Goal: Find specific page/section: Find specific page/section

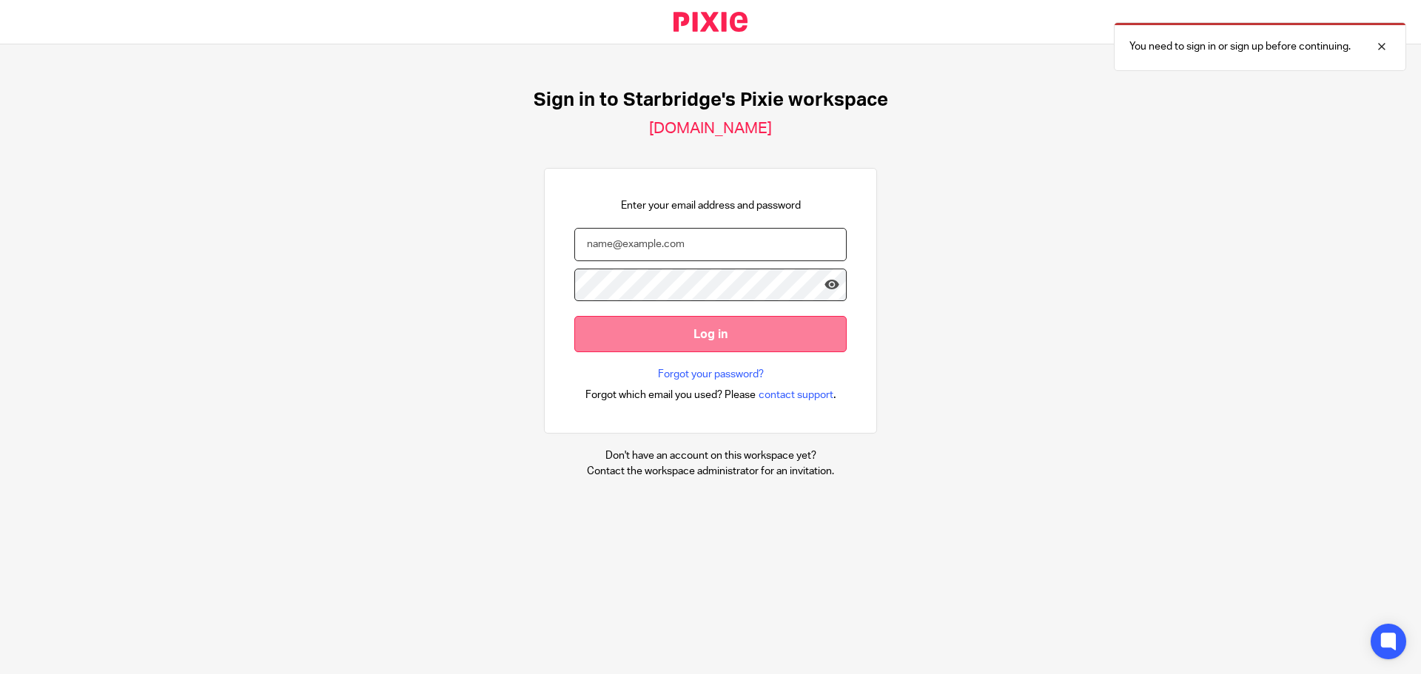
type input "dan@starbridge.uk"
click at [710, 336] on input "Log in" at bounding box center [710, 334] width 272 height 36
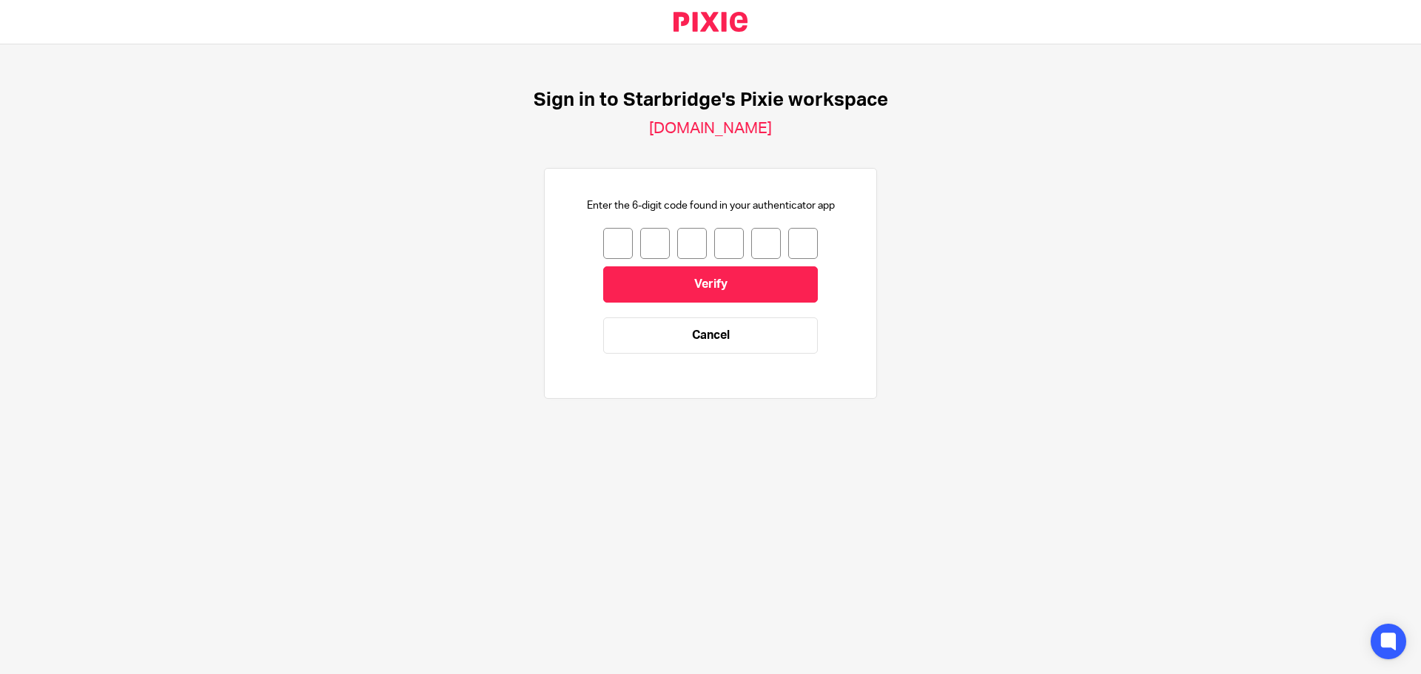
click at [611, 244] on input "number" at bounding box center [618, 243] width 30 height 31
type input "3"
type input "9"
type input "7"
type input "0"
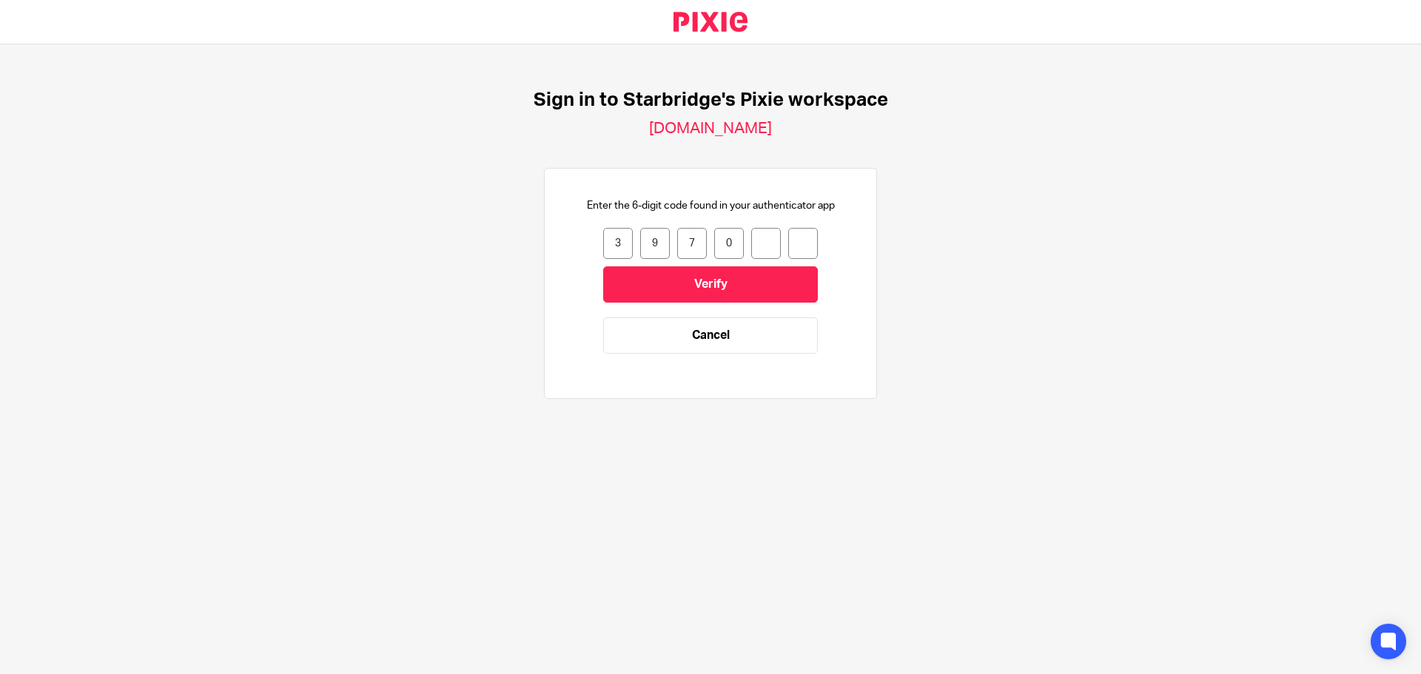
type input "6"
type input "8"
click at [637, 281] on input "Verify" at bounding box center [710, 284] width 215 height 36
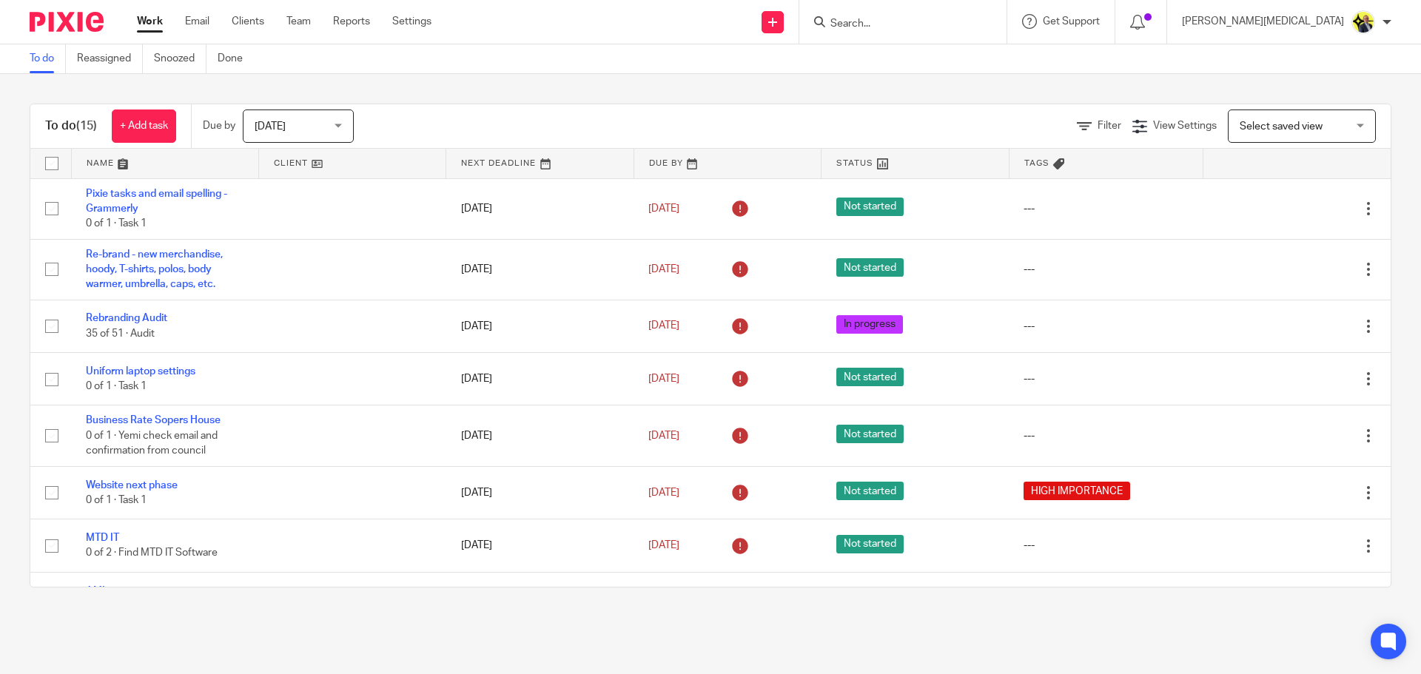
click at [937, 24] on input "Search" at bounding box center [895, 24] width 133 height 13
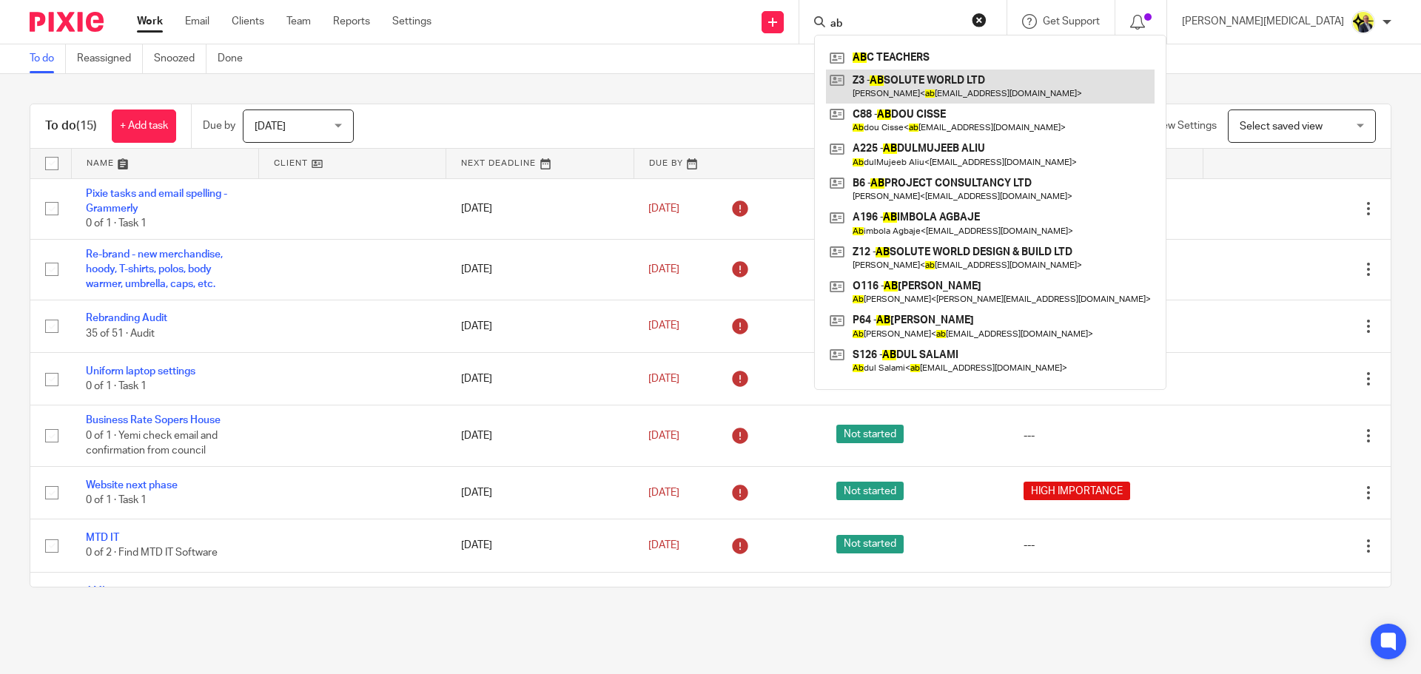
type input "ab"
click at [999, 92] on link at bounding box center [990, 87] width 329 height 34
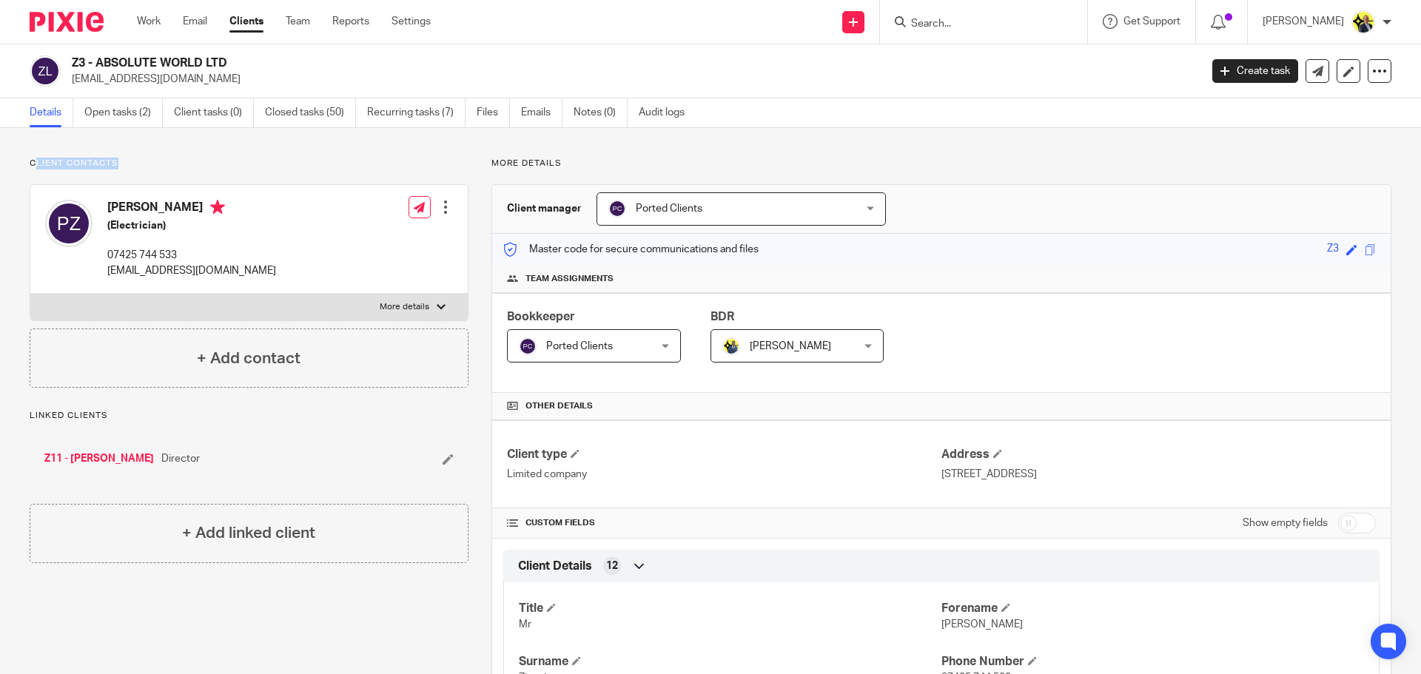
drag, startPoint x: 34, startPoint y: 162, endPoint x: 116, endPoint y: 162, distance: 82.2
click at [116, 162] on p "Client contacts" at bounding box center [249, 164] width 439 height 12
click at [119, 164] on p "Client contacts" at bounding box center [249, 164] width 439 height 12
drag, startPoint x: 30, startPoint y: 165, endPoint x: 117, endPoint y: 164, distance: 87.4
click at [117, 164] on p "Client contacts" at bounding box center [249, 164] width 439 height 12
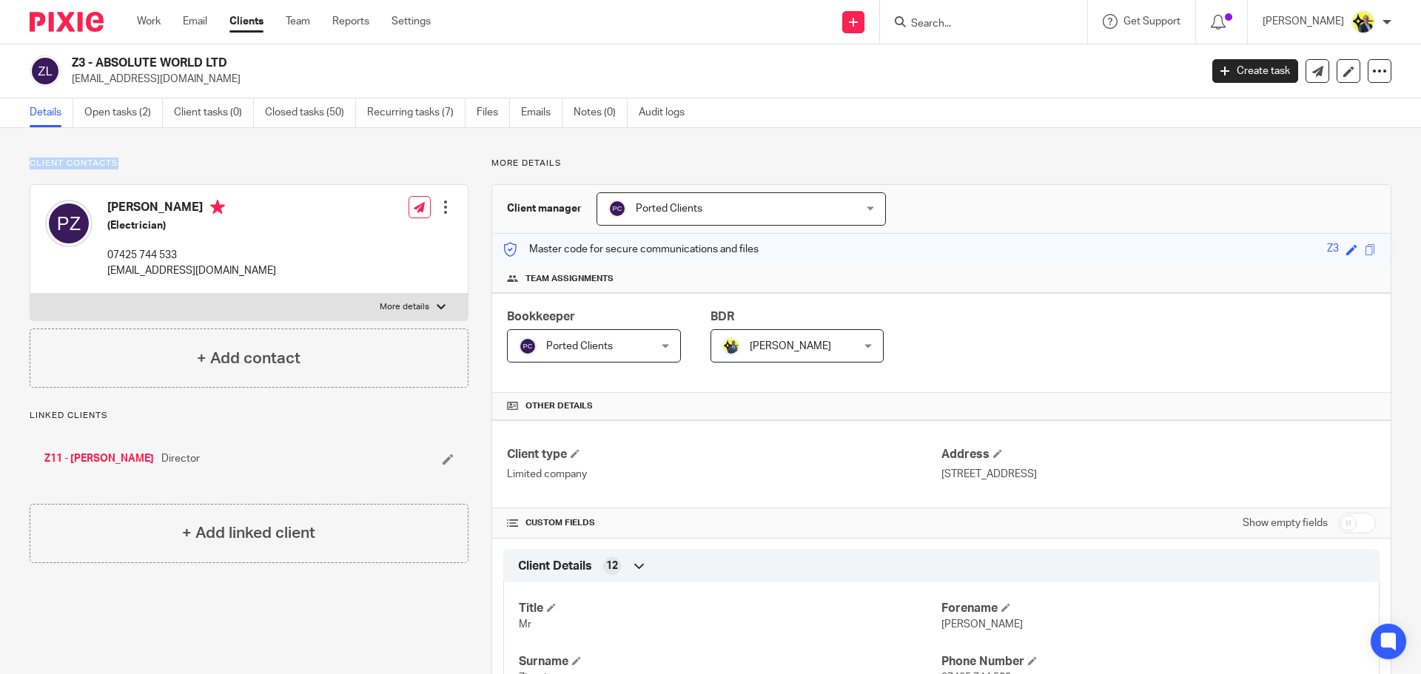
click at [117, 164] on p "Client contacts" at bounding box center [249, 164] width 439 height 12
drag, startPoint x: 30, startPoint y: 163, endPoint x: 118, endPoint y: 167, distance: 87.4
click at [118, 167] on p "Client contacts" at bounding box center [249, 164] width 439 height 12
click at [126, 163] on p "Client contacts" at bounding box center [249, 164] width 439 height 12
